Goal: Information Seeking & Learning: Learn about a topic

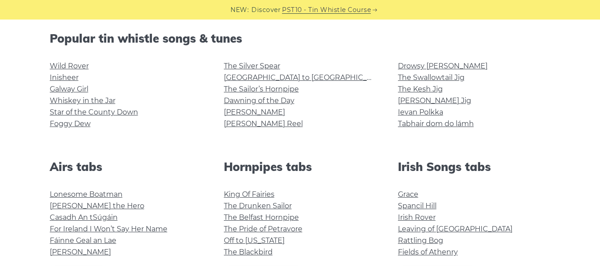
scroll to position [222, 0]
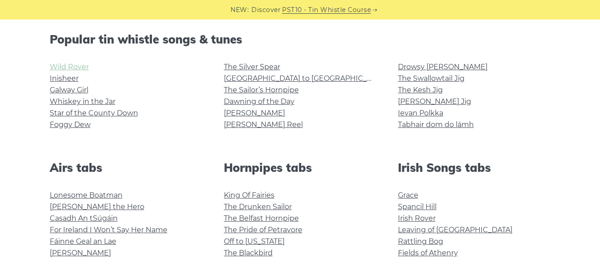
click at [84, 68] on link "Wild Rover" at bounding box center [69, 67] width 39 height 8
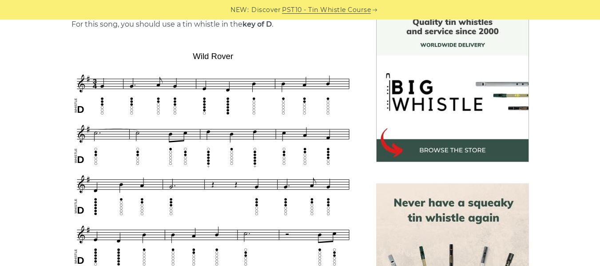
scroll to position [267, 0]
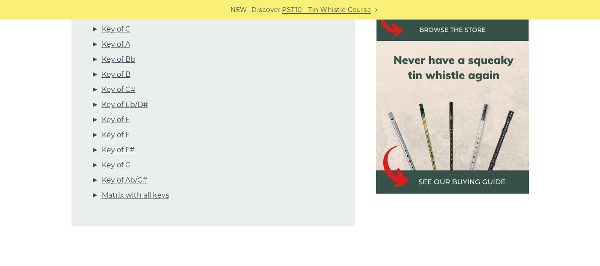
scroll to position [400, 0]
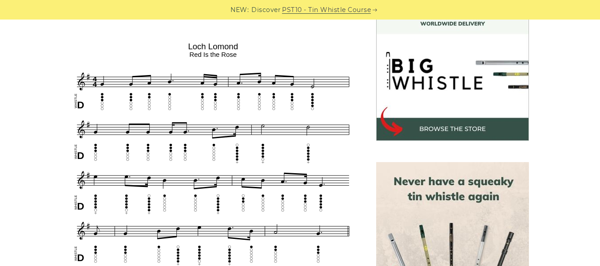
scroll to position [311, 0]
